Goal: Task Accomplishment & Management: Manage account settings

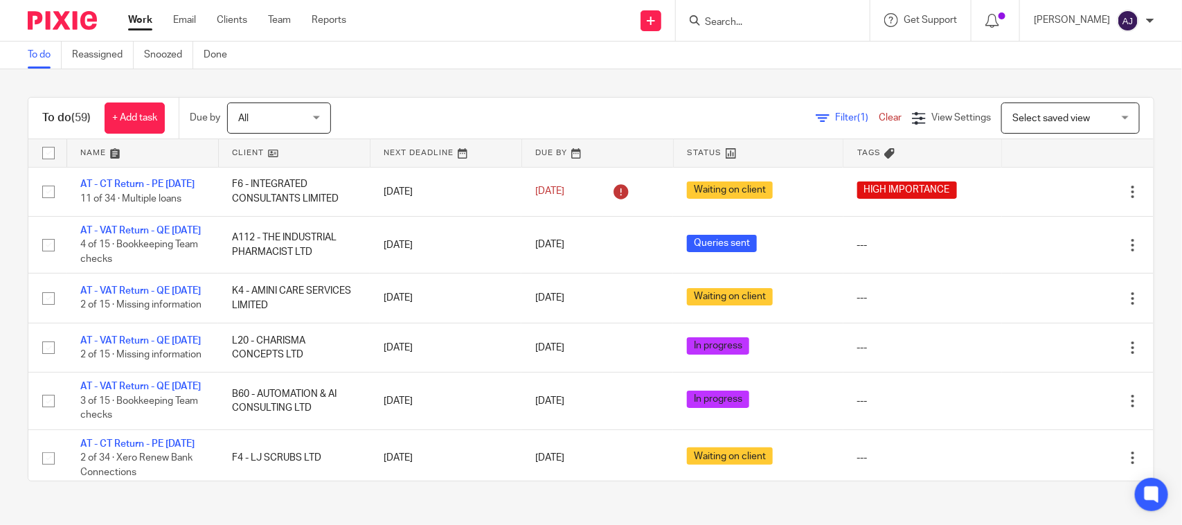
click at [455, 87] on div "To do (59) + Add task Due by All All Today Tomorrow This week Next week This mo…" at bounding box center [591, 289] width 1182 height 440
click at [464, 95] on div "To do (59) + Add task Due by All All Today Tomorrow This week Next week This mo…" at bounding box center [591, 289] width 1182 height 440
click at [523, 73] on div "To do (59) + Add task Due by All All Today Tomorrow This week Next week This mo…" at bounding box center [591, 289] width 1182 height 440
click at [576, 84] on div "To do (59) + Add task Due by All All Today Tomorrow This week Next week This mo…" at bounding box center [591, 289] width 1182 height 440
click at [8, 98] on div "To do (59) + Add task Due by All All Today Tomorrow This week Next week This mo…" at bounding box center [591, 289] width 1182 height 440
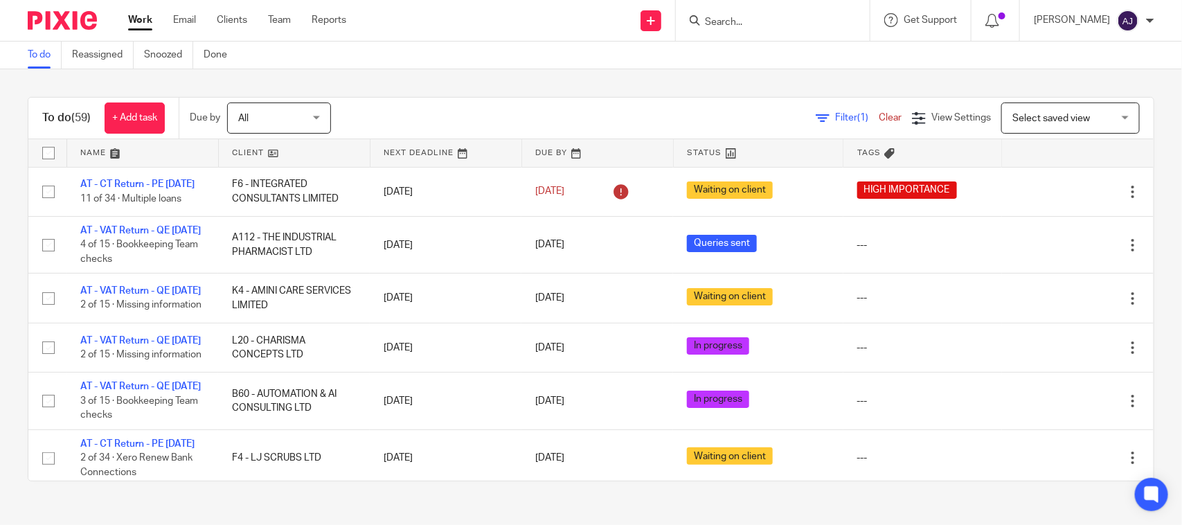
click at [415, 91] on div "To do (59) + Add task Due by All All Today Tomorrow This week Next week This mo…" at bounding box center [591, 289] width 1182 height 440
click at [446, 111] on div "Filter (1) Clear View Settings View Settings (1) Filters Clear Save Manage save…" at bounding box center [754, 117] width 798 height 31
click at [513, 74] on div "To do (59) + Add task Due by All All Today Tomorrow This week Next week This mo…" at bounding box center [591, 289] width 1182 height 440
click at [517, 92] on div "To do (59) + Add task Due by All All Today Tomorrow This week Next week This mo…" at bounding box center [591, 289] width 1182 height 440
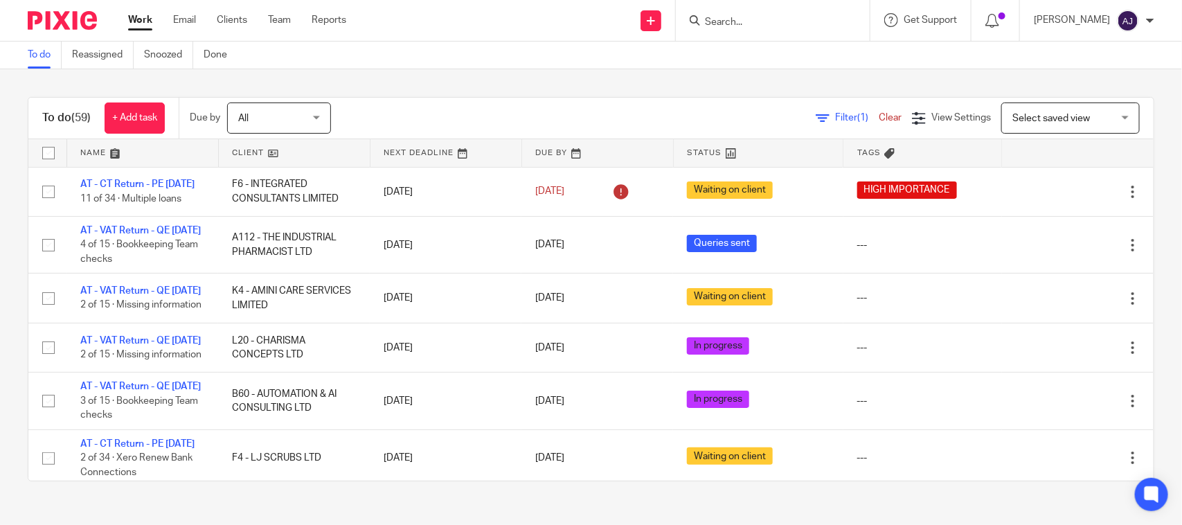
click at [563, 98] on div "To do (59) + Add task Due by All All Today Tomorrow This week Next week This mo…" at bounding box center [590, 119] width 1125 height 42
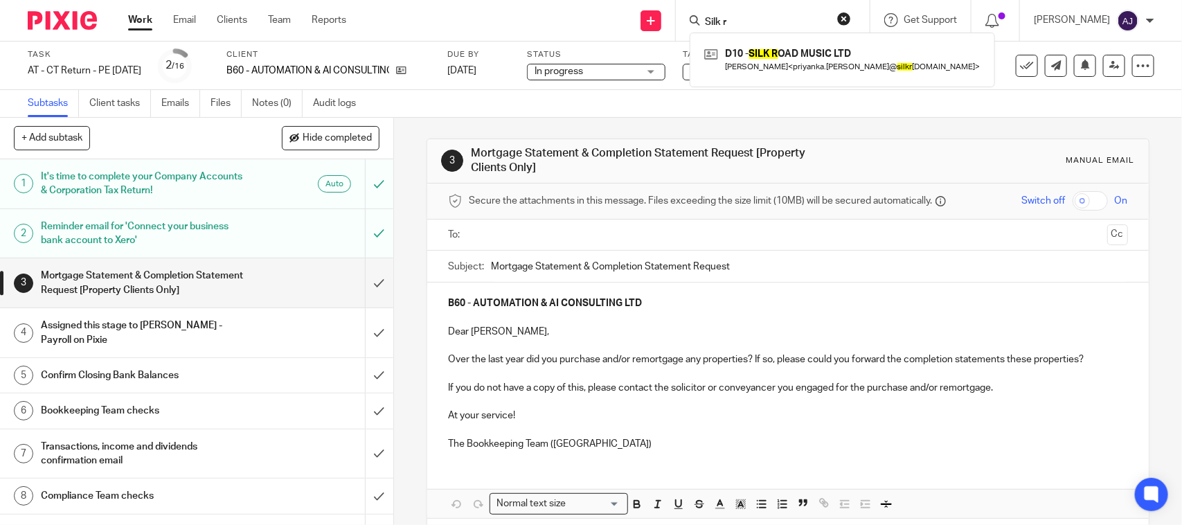
click at [761, 21] on input "Silk r" at bounding box center [765, 23] width 125 height 12
click at [851, 19] on button "reset" at bounding box center [844, 19] width 14 height 14
type input "Silk r"
click at [732, 123] on div "3 Mortgage Statement & Completion Statement Request [Property Clients Only] Man…" at bounding box center [787, 351] width 722 height 467
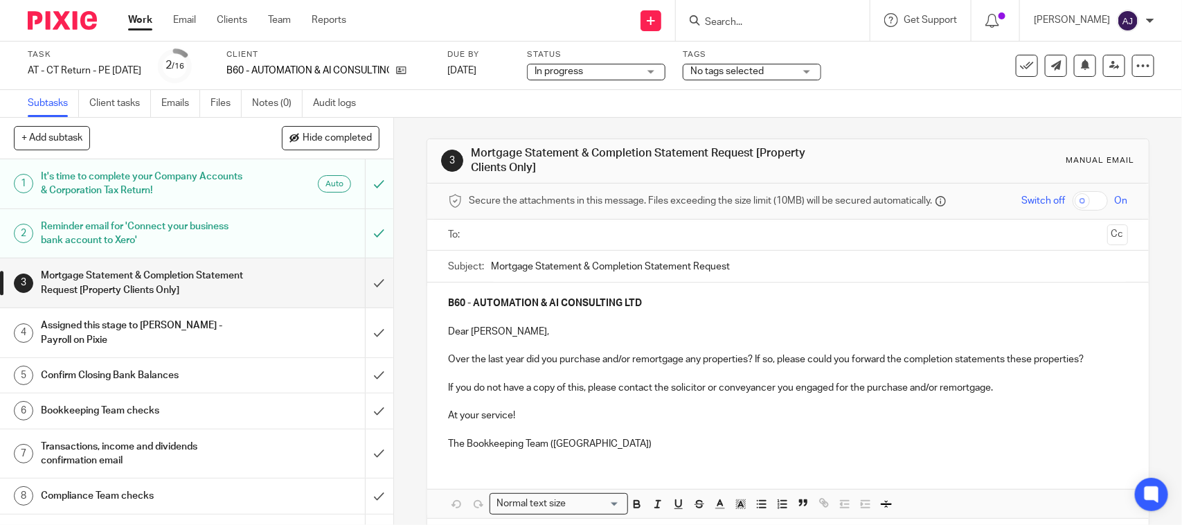
click at [592, 81] on div "Status In progress In progress Not started You can start work In progress Queri…" at bounding box center [596, 65] width 138 height 33
click at [583, 71] on span "In progress" at bounding box center [558, 71] width 48 height 10
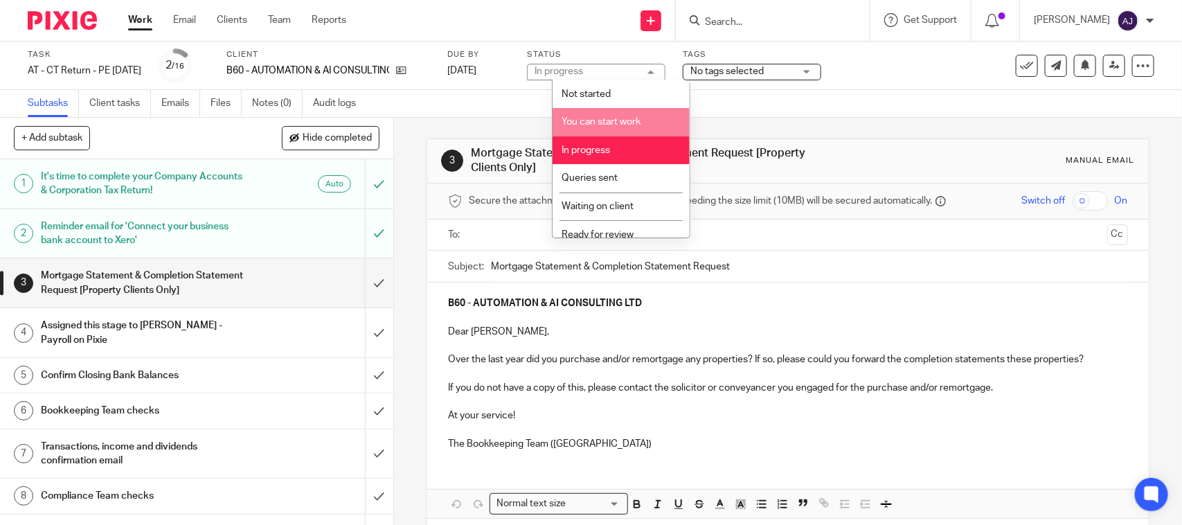
click at [606, 114] on li "You can start work" at bounding box center [620, 122] width 137 height 28
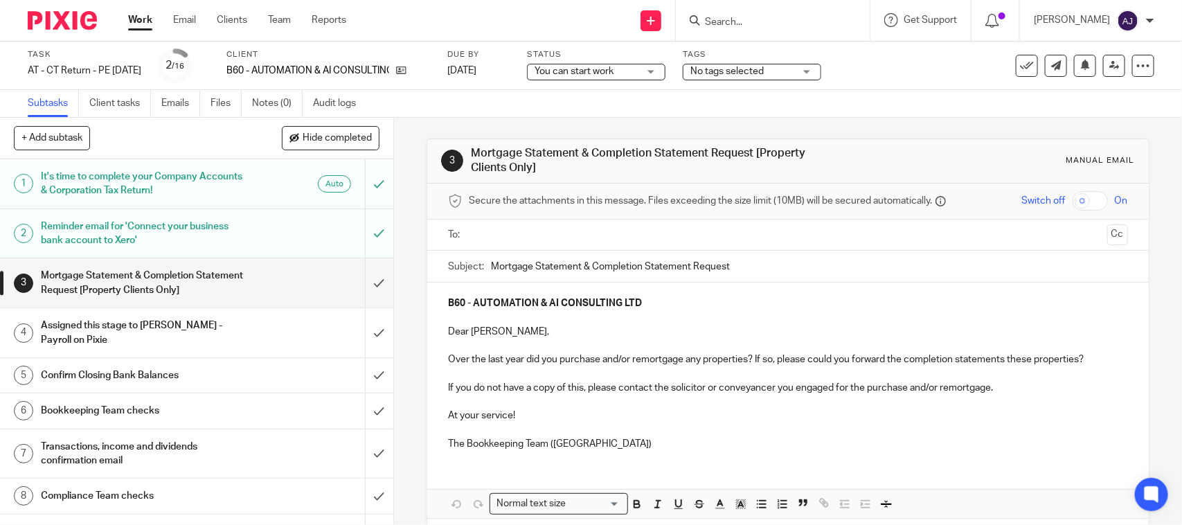
click at [606, 114] on div "Subtasks Client tasks Emails Files Notes (0) Audit logs" at bounding box center [591, 104] width 1182 height 28
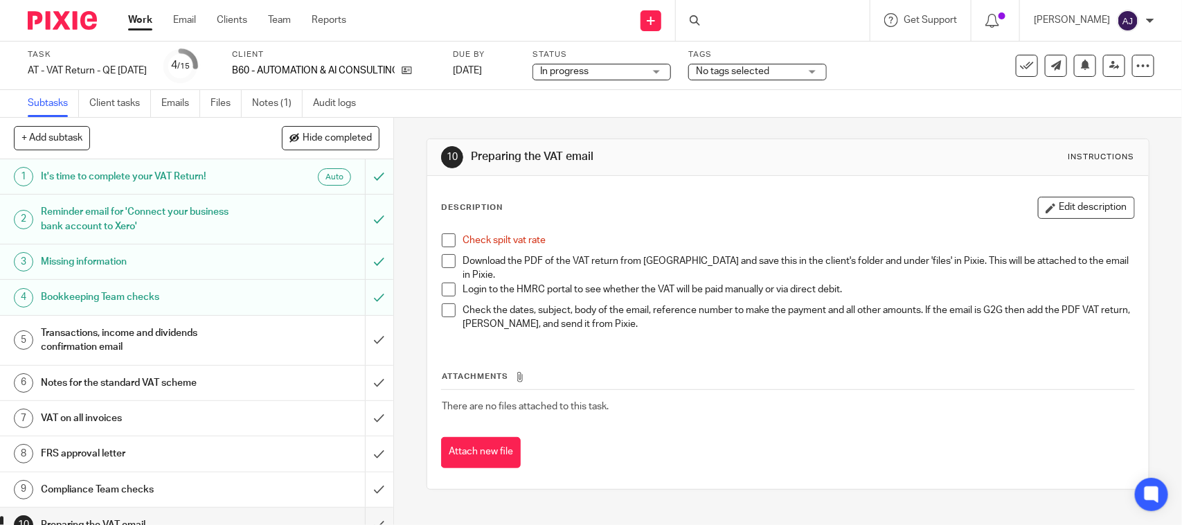
click at [234, 334] on h1 "Transactions, income and dividends confirmation email" at bounding box center [144, 340] width 207 height 35
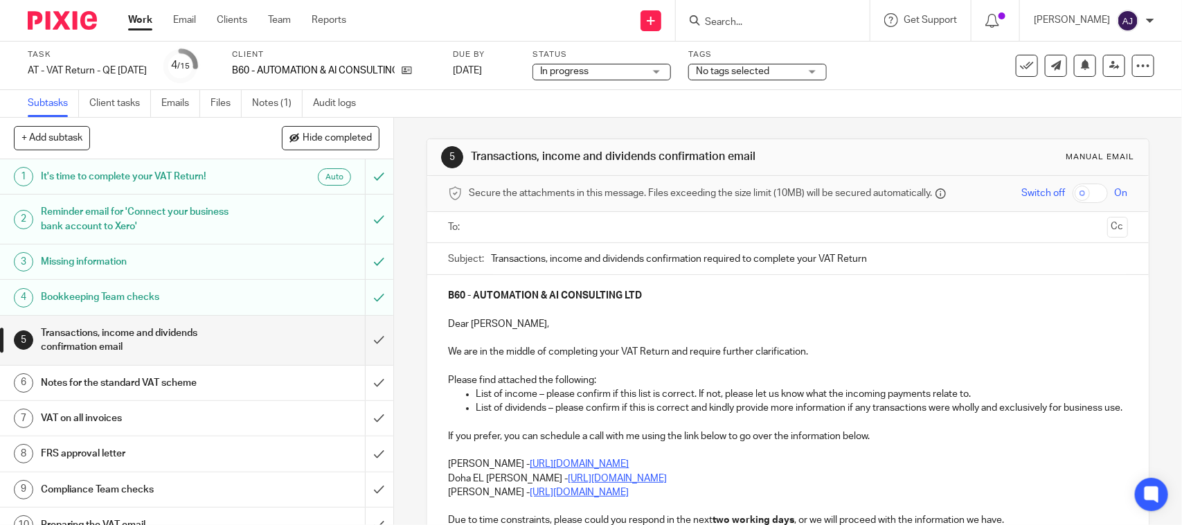
click at [890, 136] on div "5 Transactions, income and dividends confirmation email Manual email Secure the…" at bounding box center [787, 418] width 722 height 600
click at [872, 87] on div "Task AT - VAT Return - QE [DATE] Save AT - VAT Return - QE [DATE] 4 /15 Client …" at bounding box center [591, 66] width 1182 height 48
click at [788, 125] on div "5 Transactions, income and dividends confirmation email Manual email Secure the…" at bounding box center [787, 418] width 722 height 600
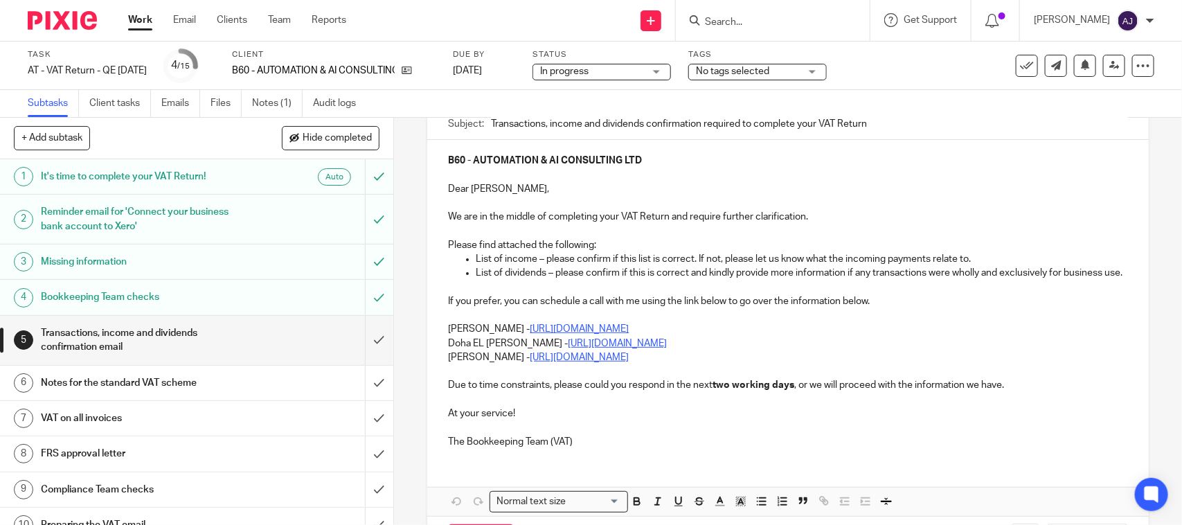
scroll to position [35, 0]
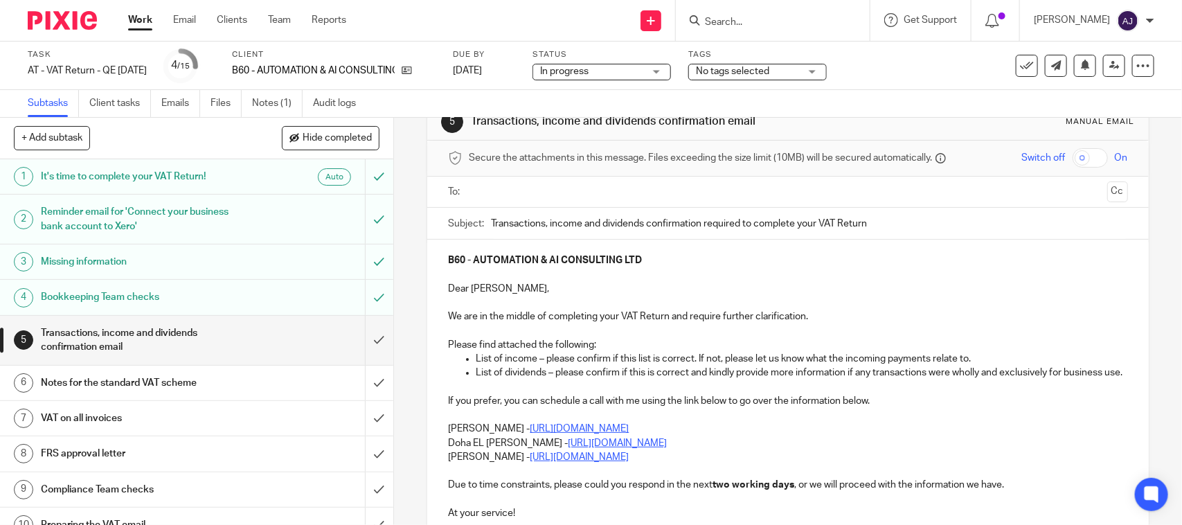
click at [476, 376] on p "List of dividends – please confirm if this is correct and kindly provide more i…" at bounding box center [801, 372] width 651 height 14
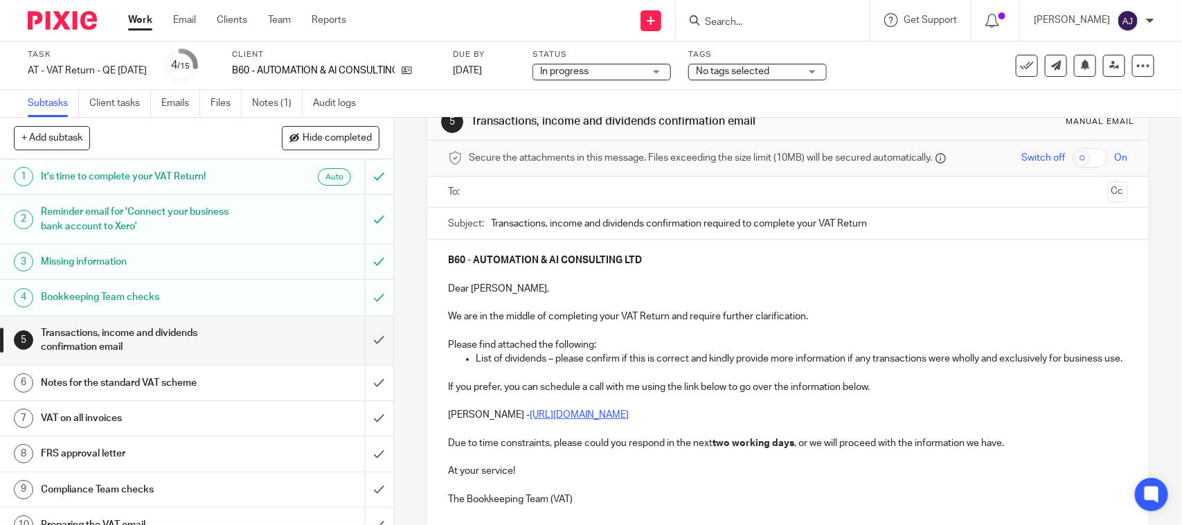
click at [1007, 106] on div "Subtasks Client tasks Emails Files Notes (1) Audit logs" at bounding box center [591, 104] width 1182 height 28
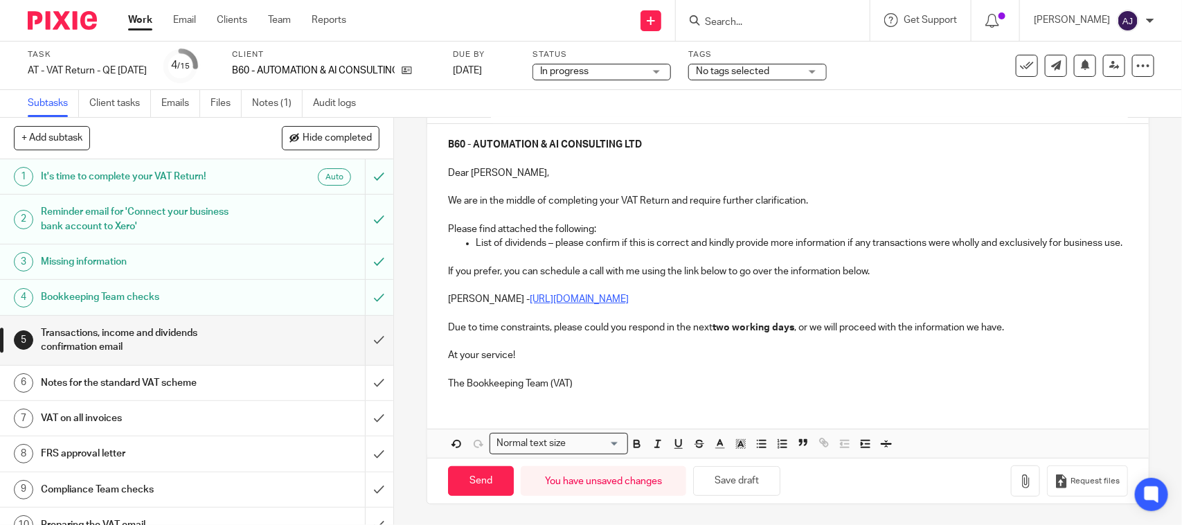
scroll to position [0, 0]
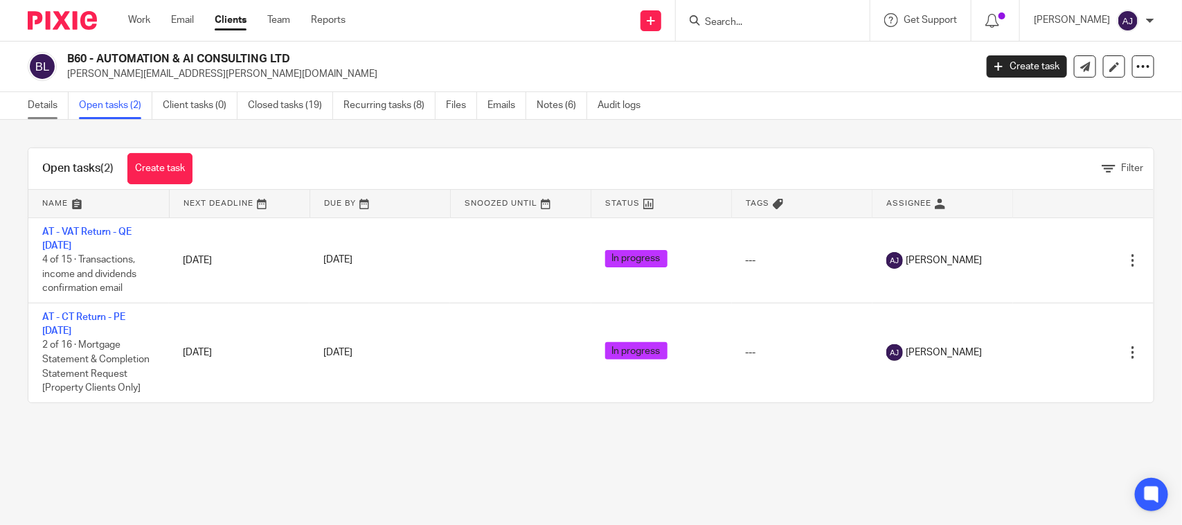
click at [48, 105] on link "Details" at bounding box center [48, 105] width 41 height 27
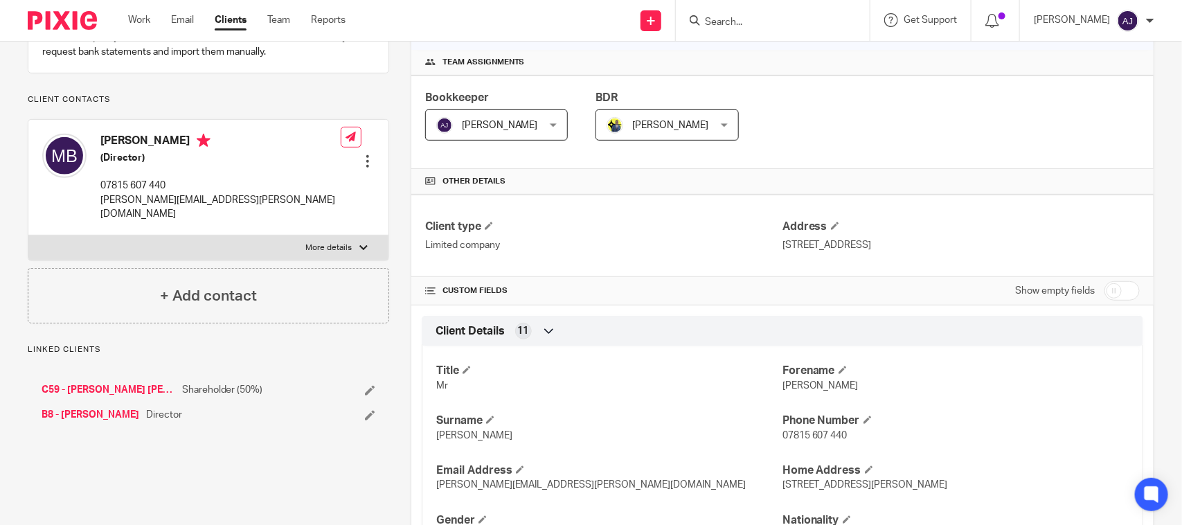
scroll to position [346, 0]
